Goal: Use online tool/utility: Utilize a website feature to perform a specific function

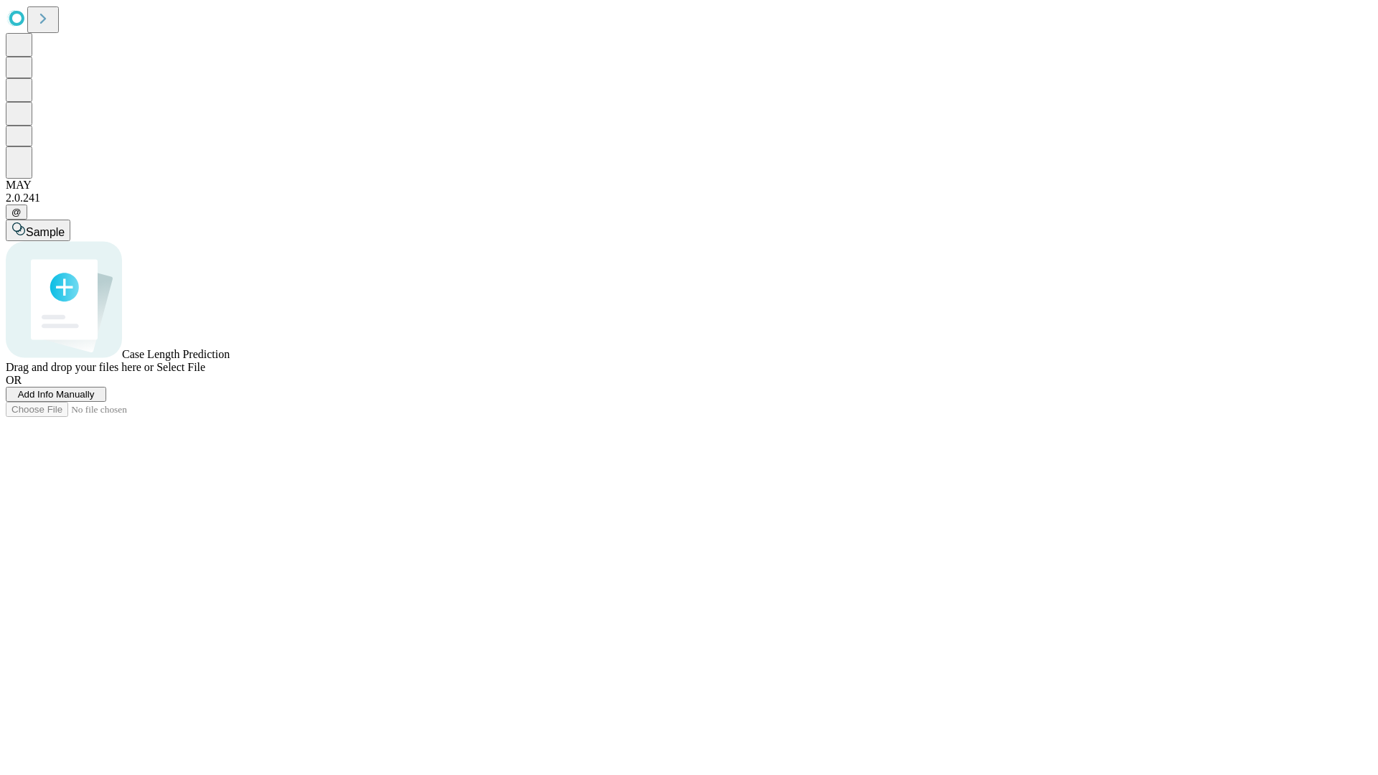
click at [205, 373] on span "Select File" at bounding box center [180, 367] width 49 height 12
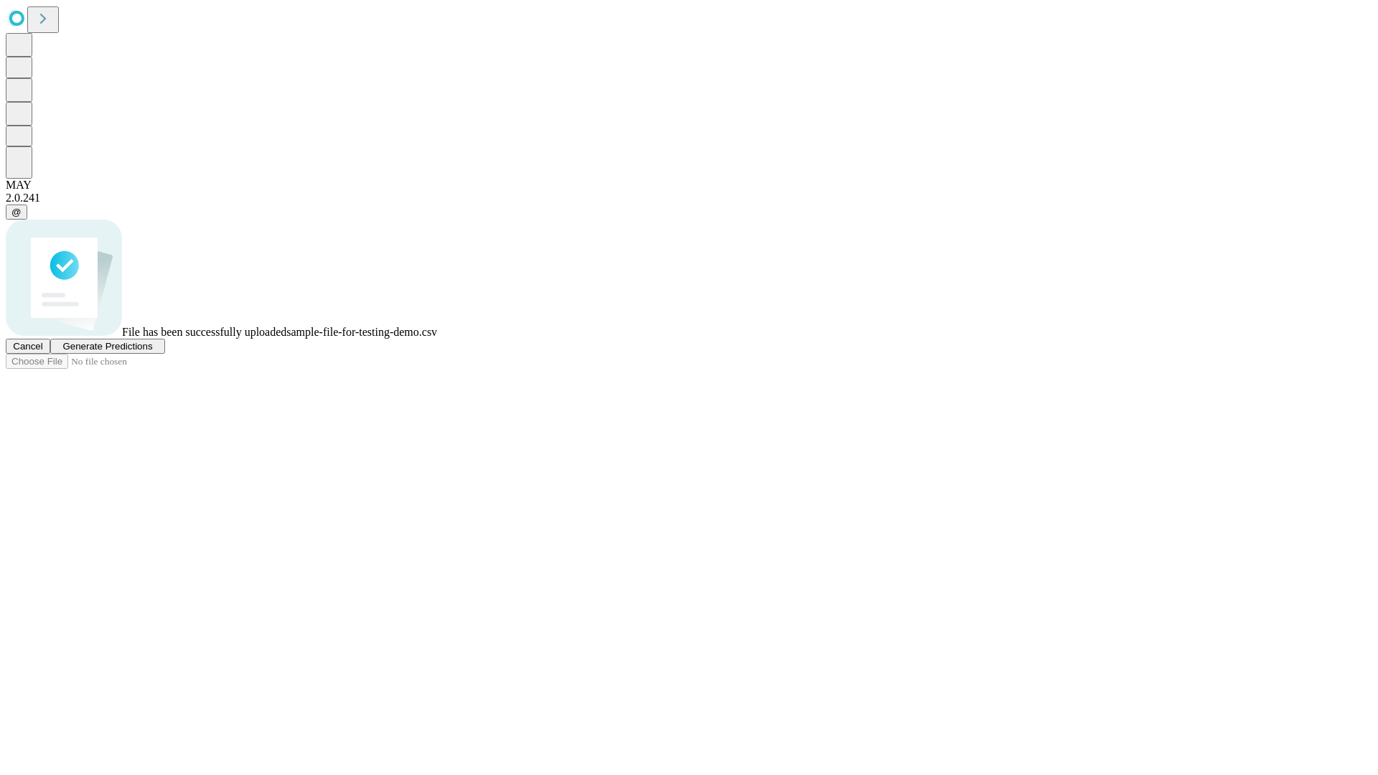
click at [152, 352] on span "Generate Predictions" at bounding box center [107, 346] width 90 height 11
